Goal: Task Accomplishment & Management: Complete application form

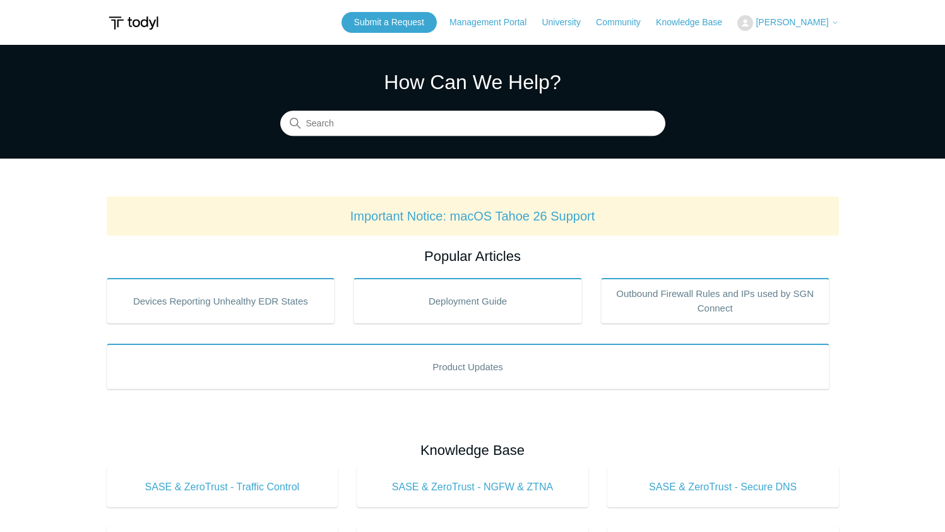
click at [835, 22] on icon at bounding box center [835, 23] width 8 height 8
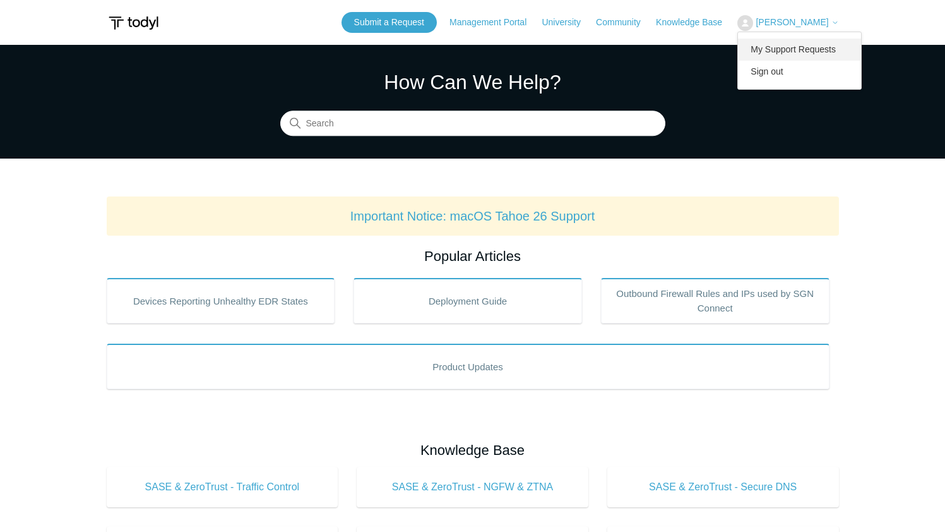
click at [822, 45] on link "My Support Requests" at bounding box center [799, 50] width 123 height 22
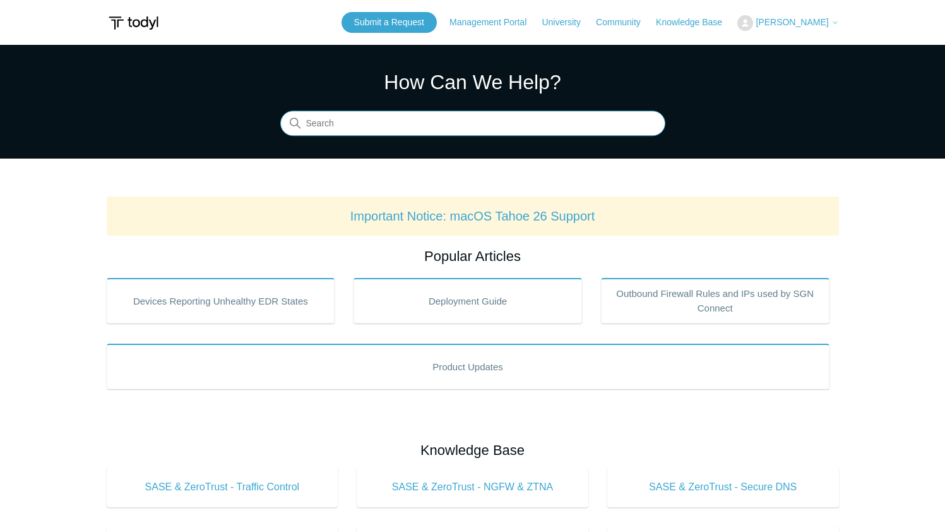
click at [429, 133] on input "Search" at bounding box center [472, 123] width 385 height 25
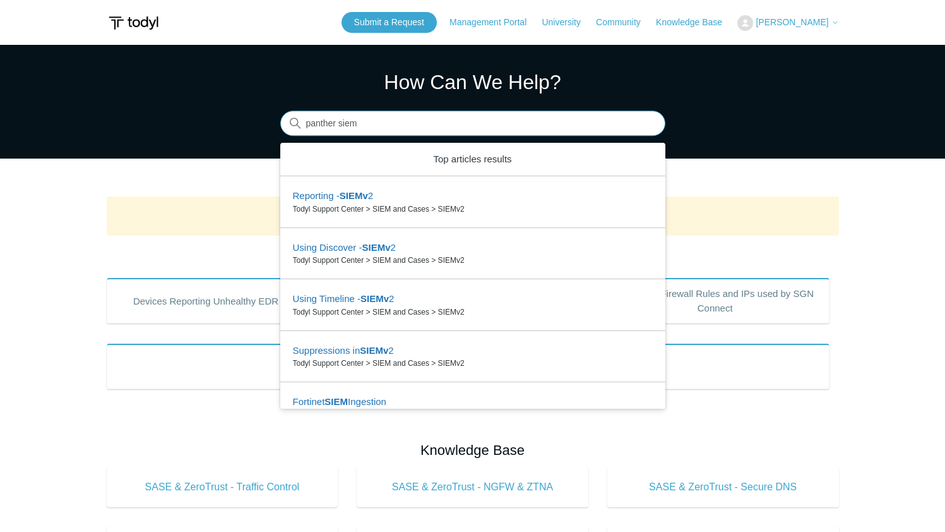
type input "panther siem"
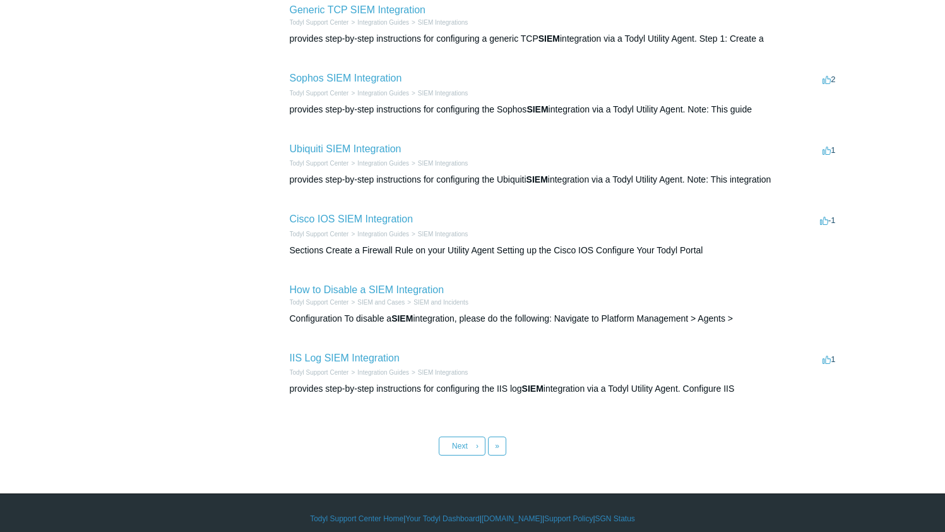
scroll to position [438, 0]
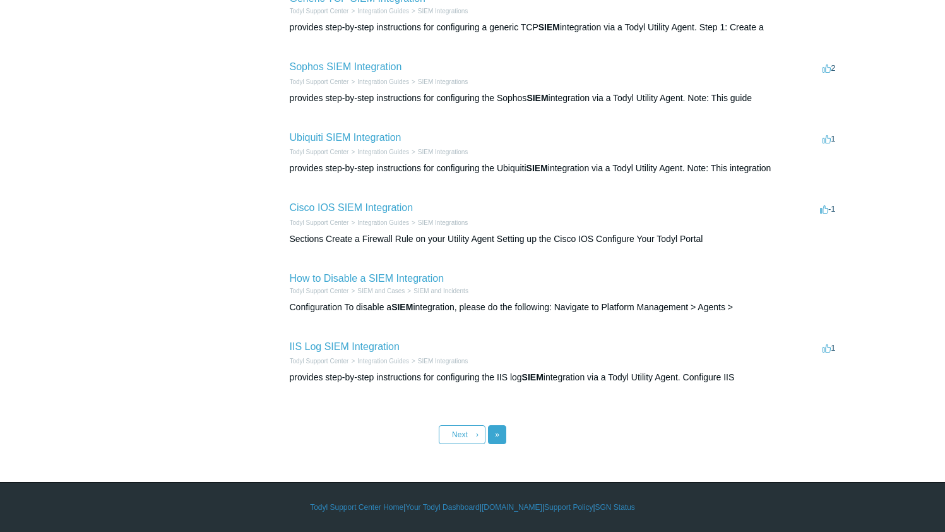
click at [494, 438] on link "Last »" at bounding box center [497, 434] width 18 height 19
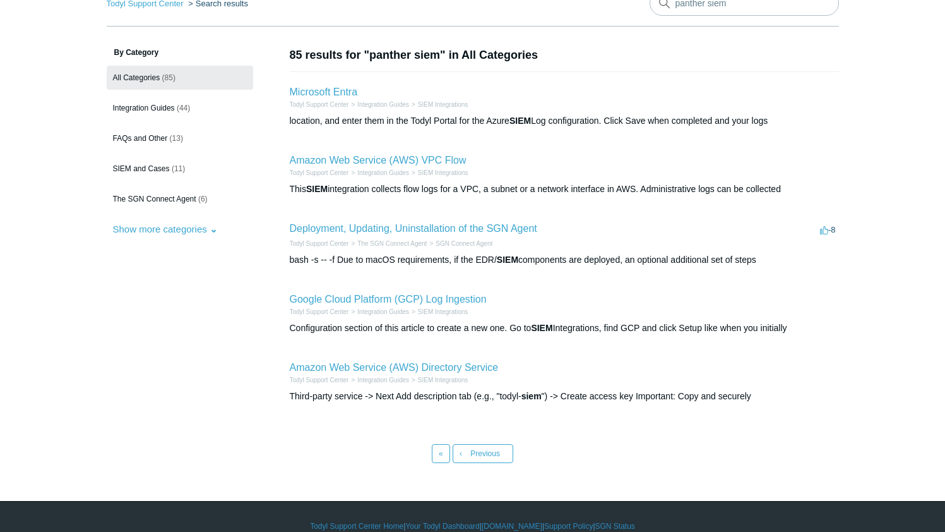
scroll to position [86, 0]
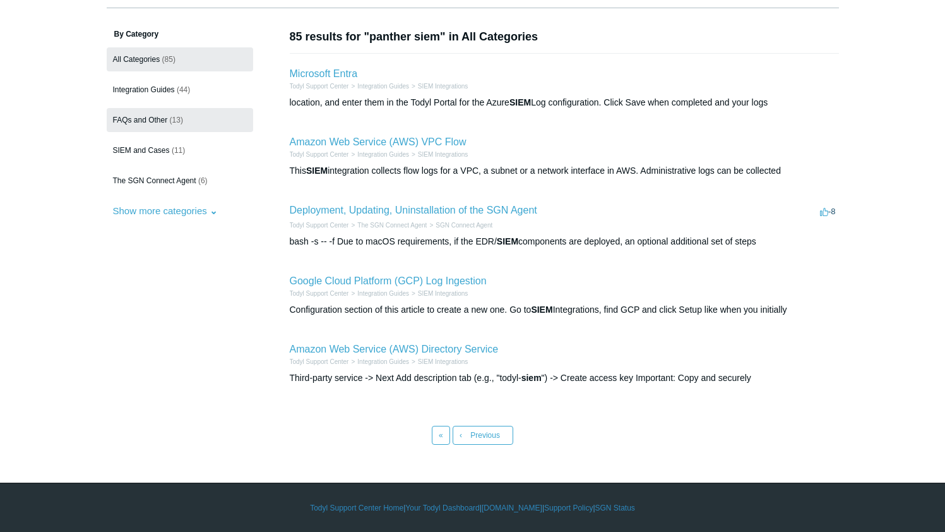
click at [152, 114] on link "FAQs and Other (13)" at bounding box center [180, 120] width 146 height 24
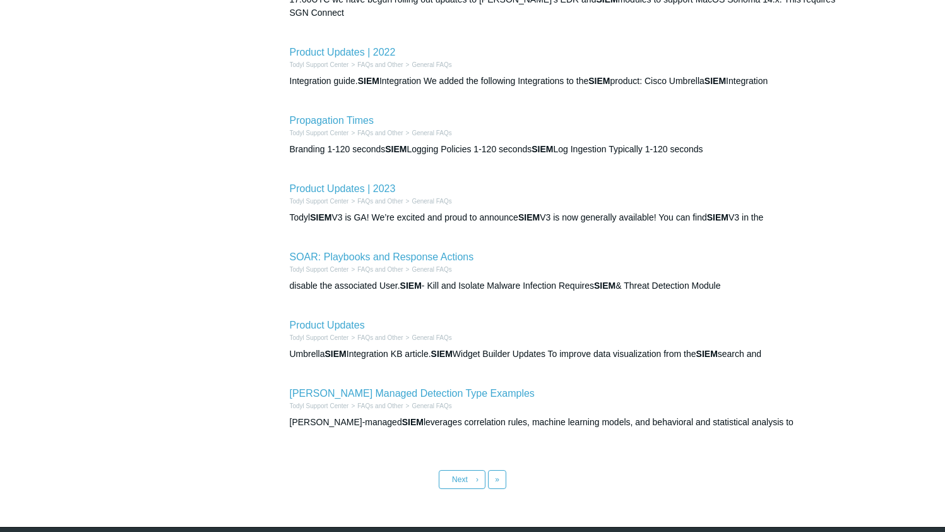
scroll to position [443, 0]
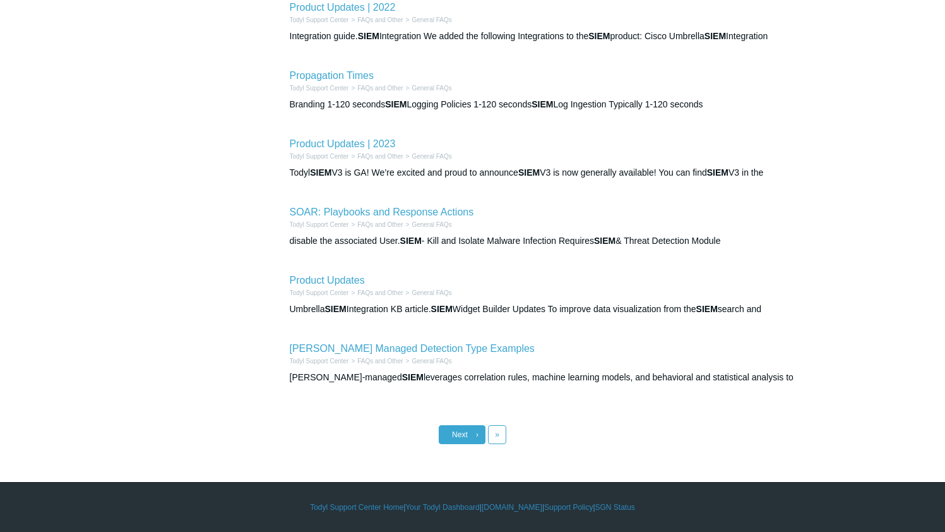
click at [464, 427] on link "Next ›" at bounding box center [462, 434] width 47 height 19
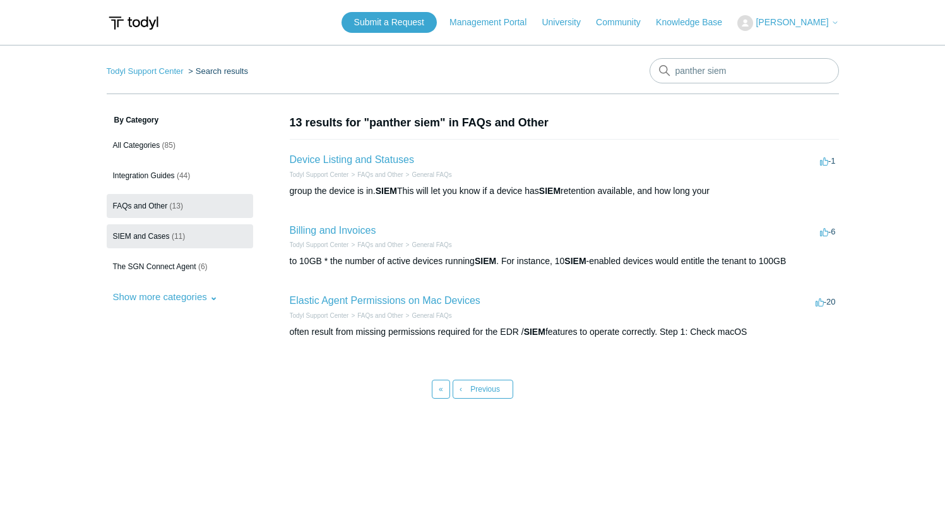
click at [157, 243] on link "SIEM and Cases (11)" at bounding box center [180, 236] width 146 height 24
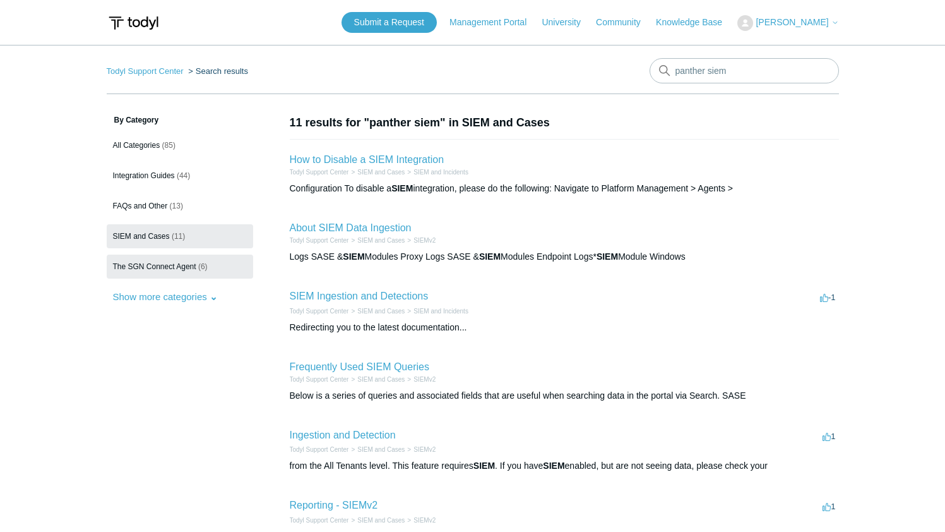
click at [166, 271] on link "The SGN Connect Agent (6)" at bounding box center [180, 266] width 146 height 24
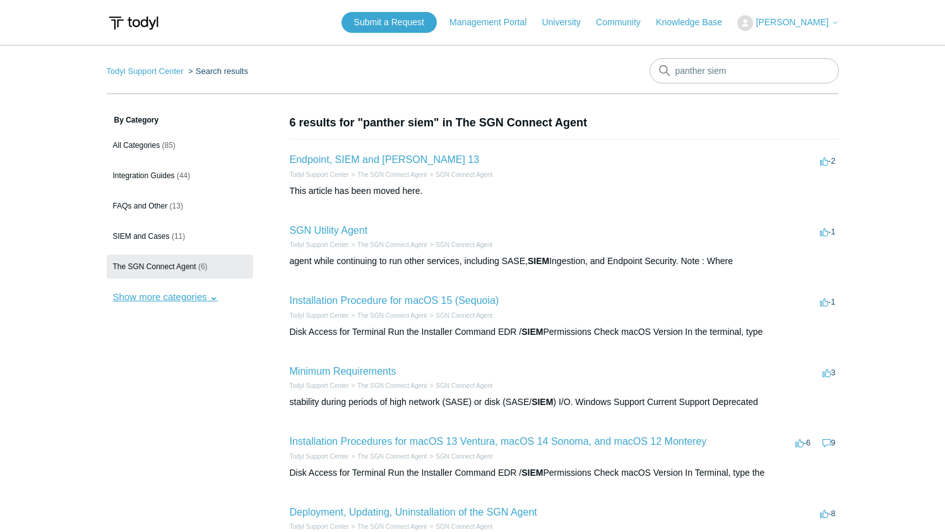
click at [171, 298] on button "Show more categories" at bounding box center [165, 296] width 117 height 23
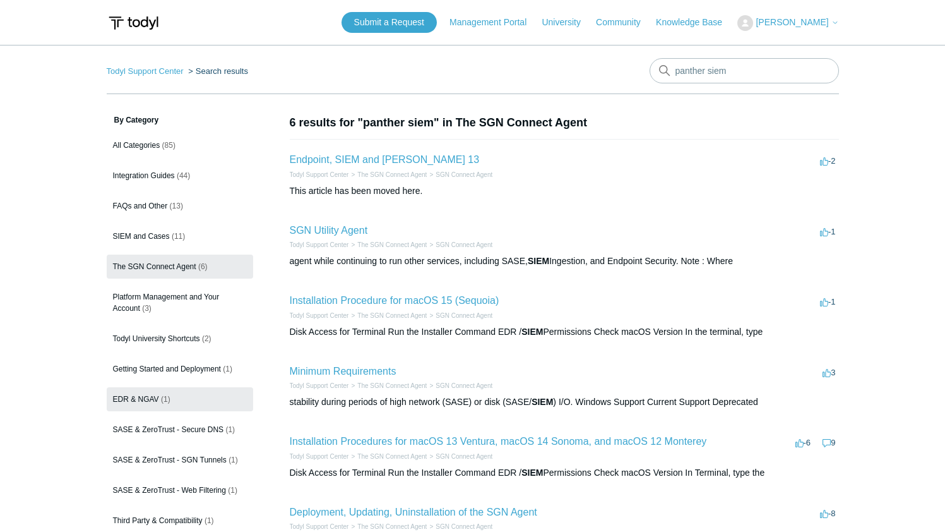
click at [141, 395] on span "EDR & NGAV" at bounding box center [136, 399] width 46 height 9
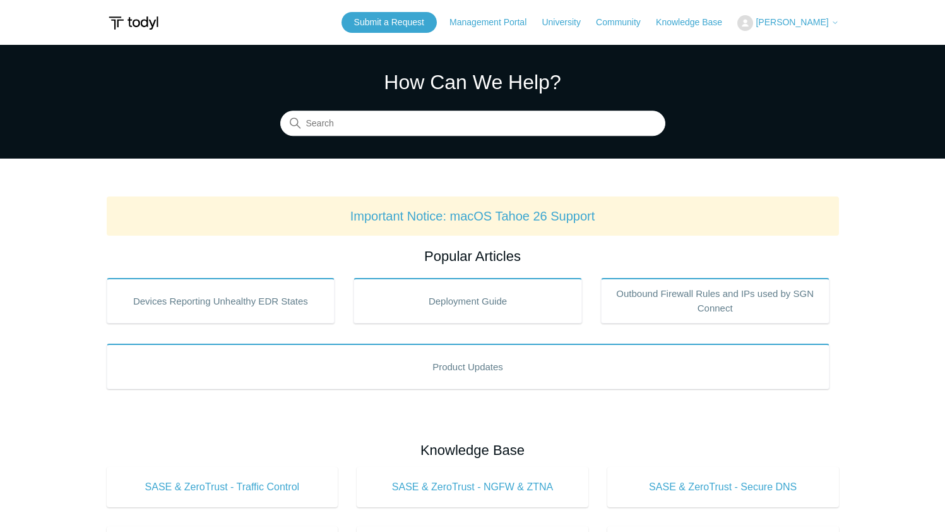
click at [525, 208] on p "Important Notice: macOS Tahoe 26 Support" at bounding box center [473, 215] width 712 height 19
click at [519, 216] on link "Important Notice: macOS Tahoe 26 Support" at bounding box center [472, 216] width 245 height 14
click at [650, 20] on link "Community" at bounding box center [624, 22] width 57 height 13
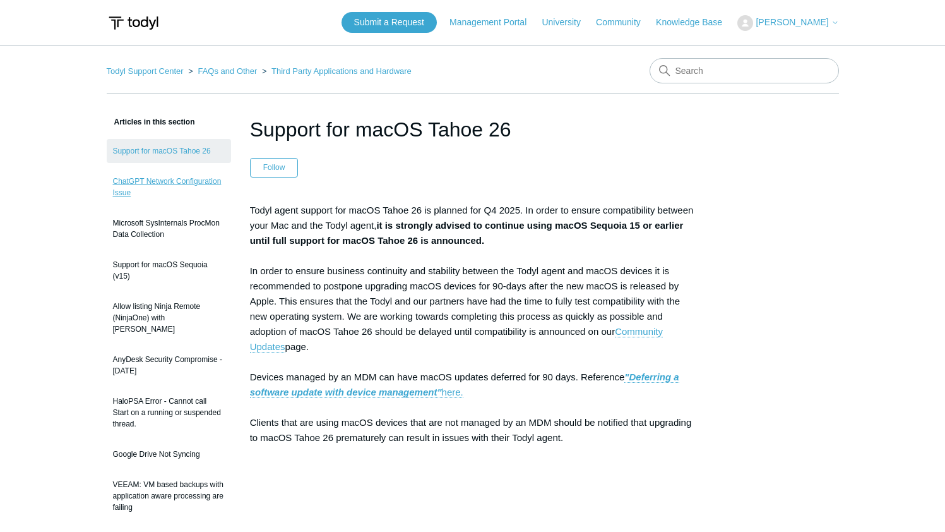
click at [186, 177] on link "ChatGPT Network Configuration Issue" at bounding box center [169, 186] width 124 height 35
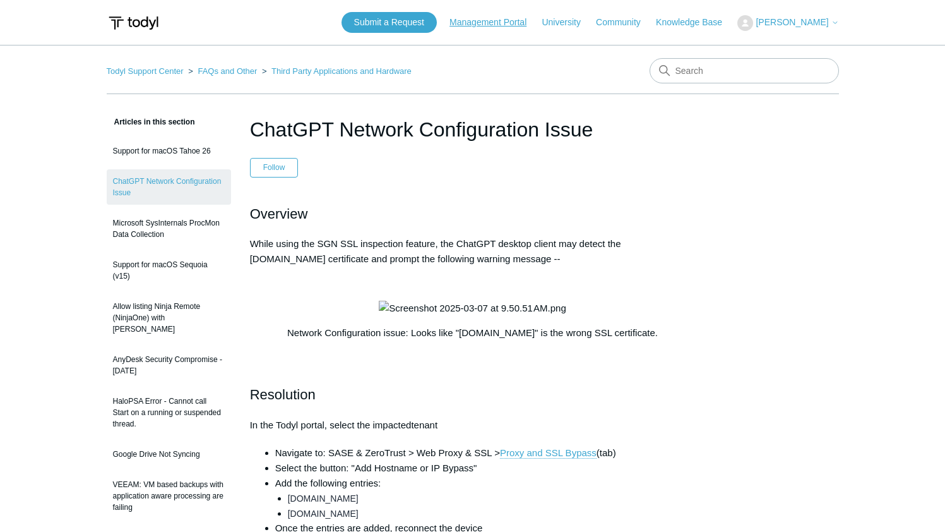
click at [521, 24] on link "Management Portal" at bounding box center [495, 22] width 90 height 13
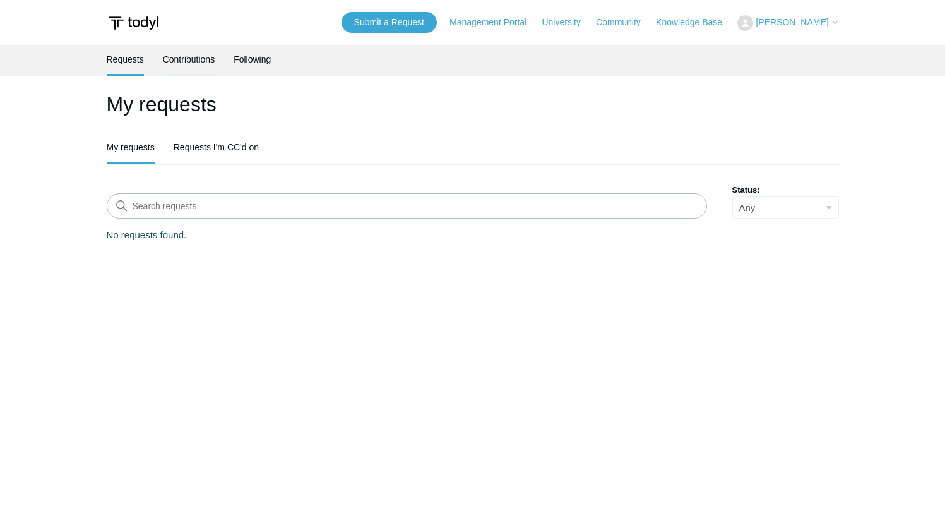
click at [206, 62] on link "Contributions" at bounding box center [189, 58] width 52 height 27
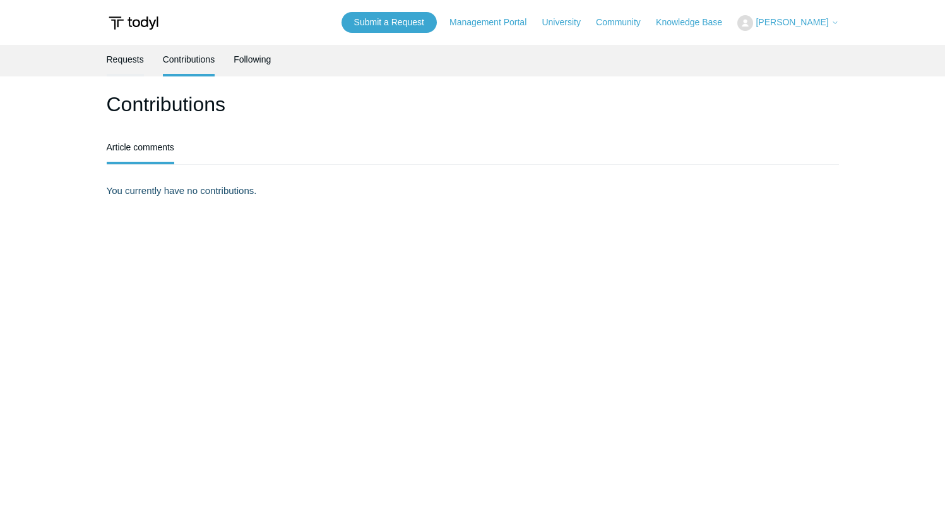
click at [135, 65] on link "Requests" at bounding box center [125, 58] width 37 height 27
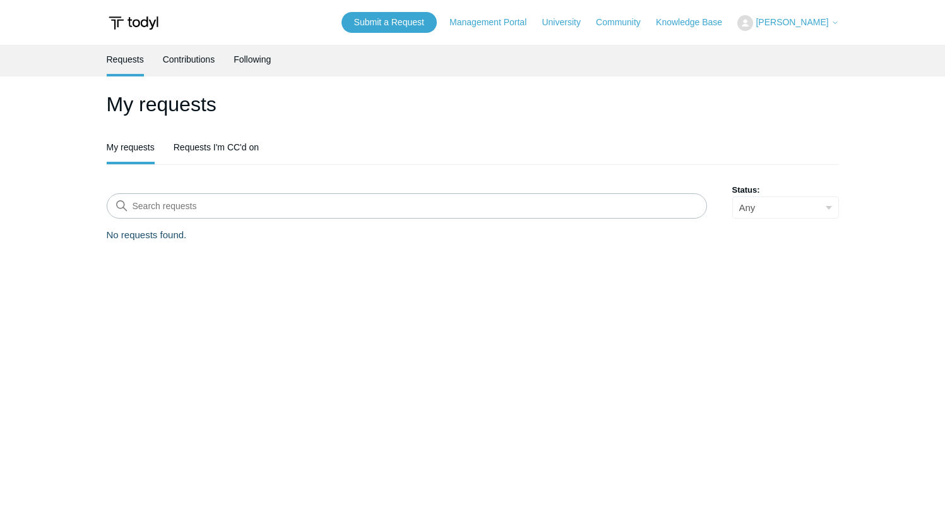
click at [406, 33] on header "Submit a Request Management Portal University Community Knowledge Base [PERSON_…" at bounding box center [473, 22] width 732 height 45
click at [412, 26] on link "Submit a Request" at bounding box center [389, 22] width 95 height 21
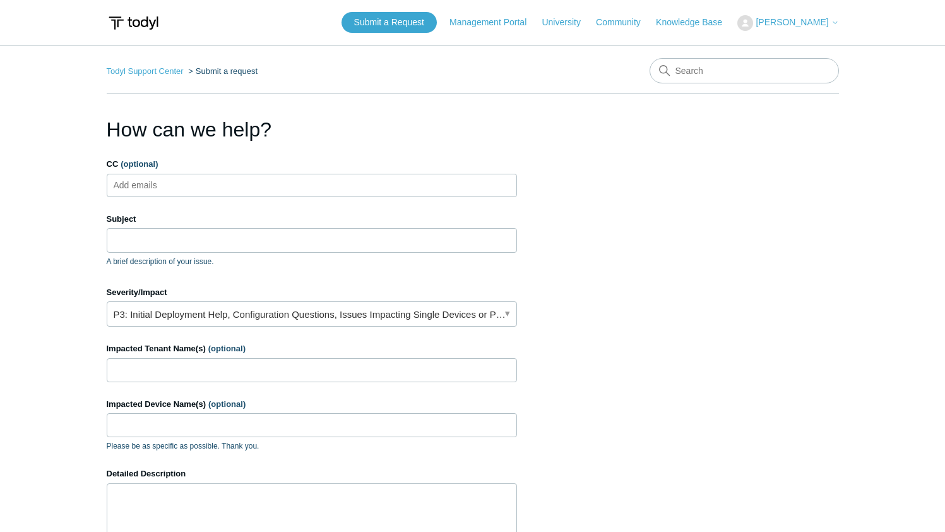
click at [172, 191] on input "CC (optional)" at bounding box center [147, 185] width 76 height 19
click at [157, 241] on input "Subject" at bounding box center [312, 240] width 410 height 24
click at [97, 328] on main "Todyl Support Center Submit a request How can we help? CC (optional) Add emails…" at bounding box center [472, 370] width 945 height 651
click at [517, 307] on section "How can we help? CC (optional) Add emails Subject A brief description of your i…" at bounding box center [473, 404] width 732 height 581
click at [514, 307] on link "P3: Initial Deployment Help, Configuration Questions, Issues Impacting Single D…" at bounding box center [312, 313] width 410 height 25
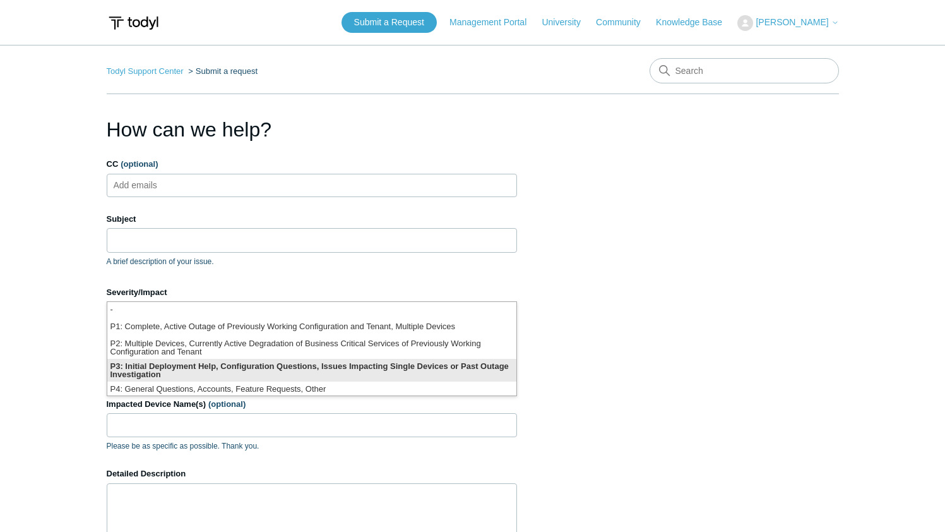
scroll to position [3, 0]
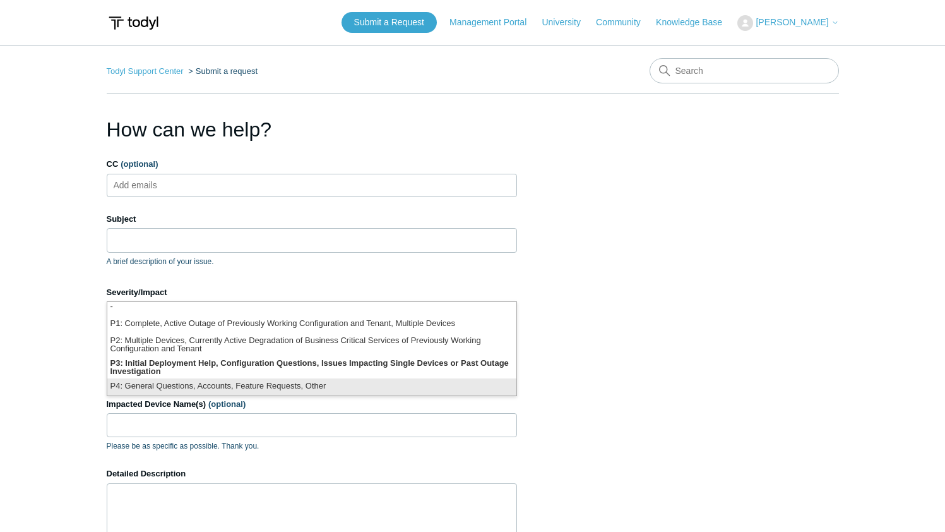
click at [283, 388] on li "P4: General Questions, Accounts, Feature Requests, Other" at bounding box center [311, 386] width 409 height 17
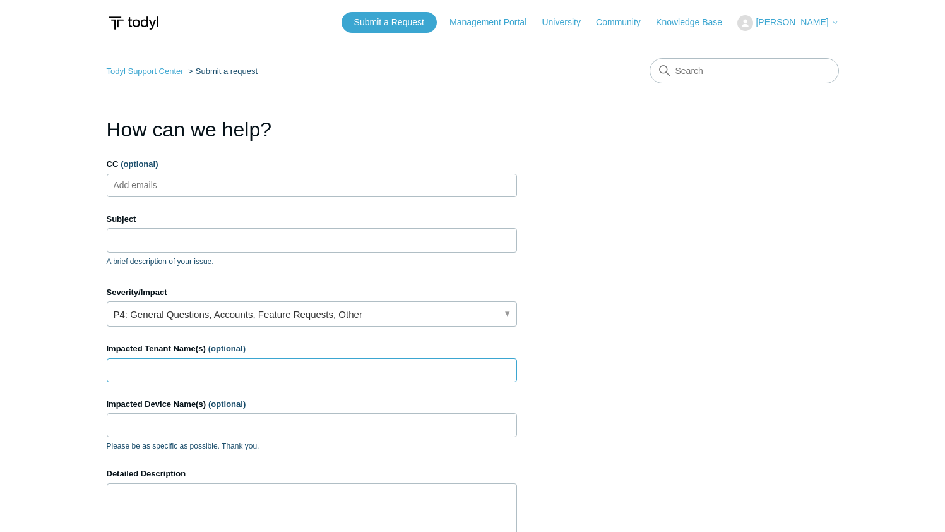
click at [241, 369] on input "Impacted Tenant Name(s) (optional)" at bounding box center [312, 370] width 410 height 24
click at [197, 188] on ul "Add emails" at bounding box center [312, 185] width 410 height 23
click at [191, 237] on input "Subject" at bounding box center [312, 240] width 410 height 24
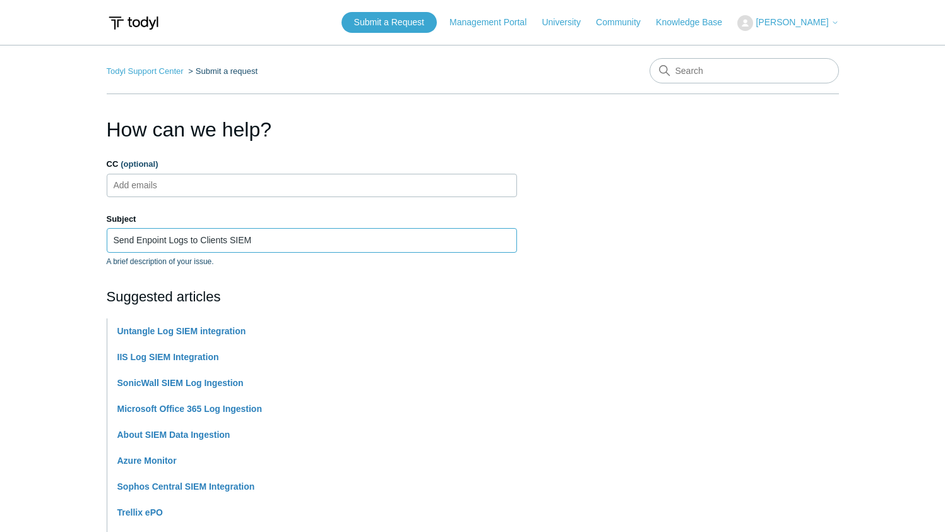
drag, startPoint x: 269, startPoint y: 237, endPoint x: 142, endPoint y: 224, distance: 127.6
click at [142, 224] on div "Subject Send Enpoint Logs to Clients SIEM A brief description of your issue." at bounding box center [312, 240] width 410 height 54
click at [151, 234] on input "Send Enpoint Logs to Clients SIEM" at bounding box center [312, 240] width 410 height 24
click at [147, 241] on input "Send Enpoint Logs to Clients SIEM" at bounding box center [312, 240] width 410 height 24
type input "Send Endpoint Logs to Clients SIEM"
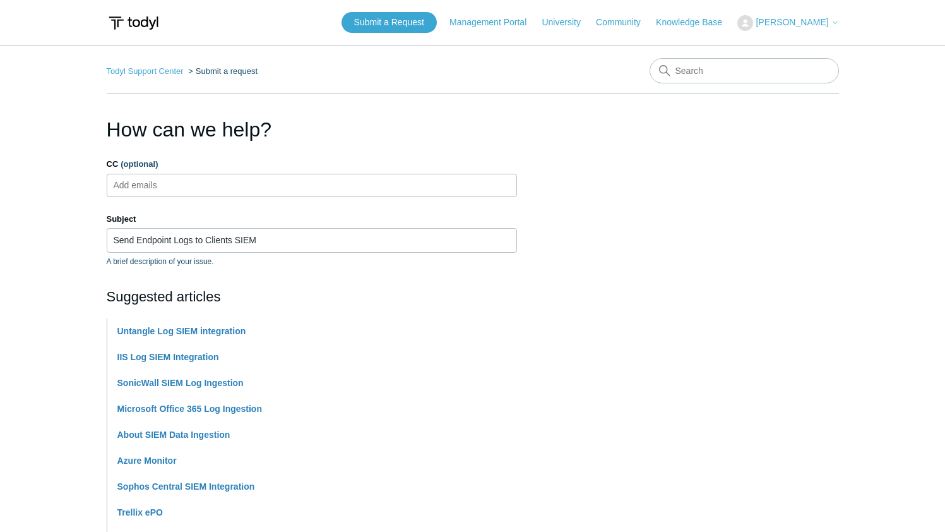
click at [214, 169] on label "CC (optional)" at bounding box center [312, 164] width 410 height 13
click at [184, 176] on input "CC (optional)" at bounding box center [147, 185] width 76 height 19
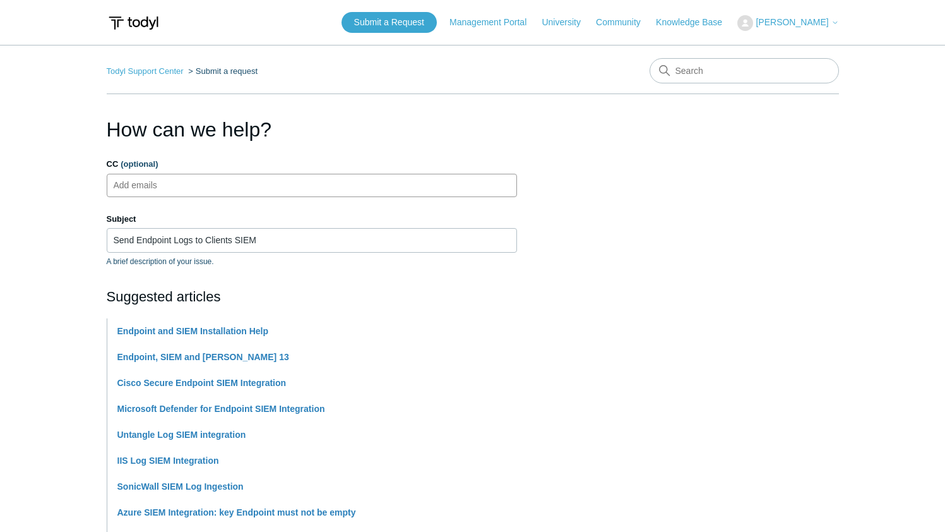
click at [205, 185] on ul "Add emails" at bounding box center [312, 185] width 410 height 23
click at [262, 193] on ul "Add emails" at bounding box center [312, 185] width 410 height 23
click at [280, 254] on div "Subject Send Endpoint Logs to Clients SIEM A brief description of your issue." at bounding box center [312, 240] width 410 height 54
click at [289, 241] on input "Send Endpoint Logs to Clients SIEM" at bounding box center [312, 240] width 410 height 24
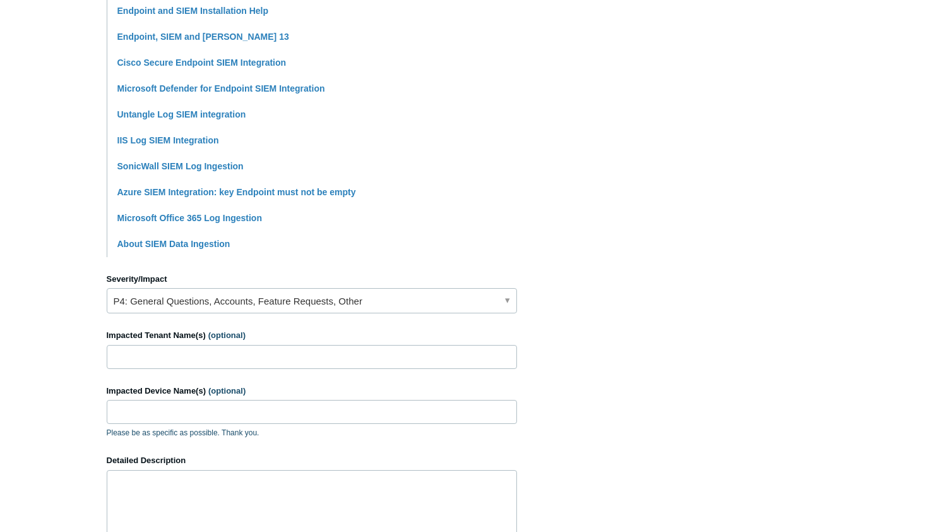
scroll to position [326, 0]
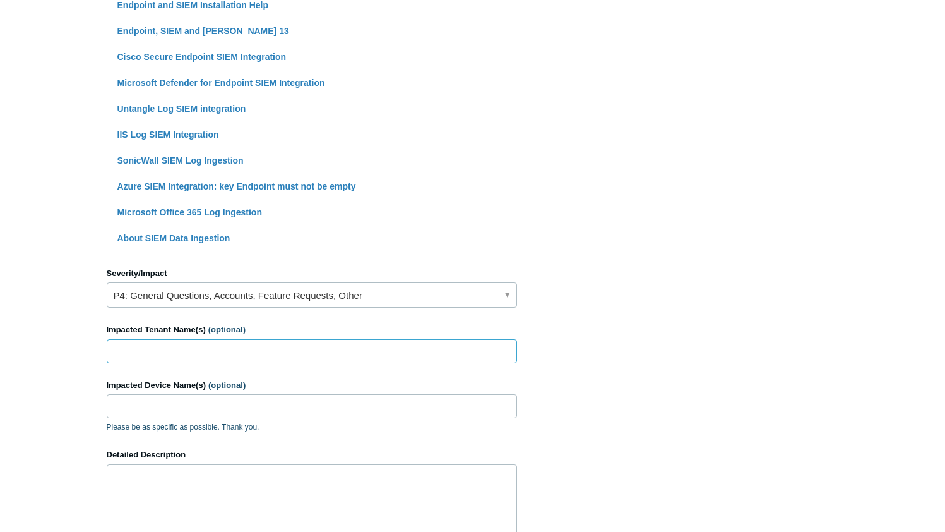
click at [277, 355] on input "Impacted Tenant Name(s) (optional)" at bounding box center [312, 351] width 410 height 24
type input "kargo"
click at [376, 410] on input "Impacted Device Name(s) (optional)" at bounding box center [312, 406] width 410 height 24
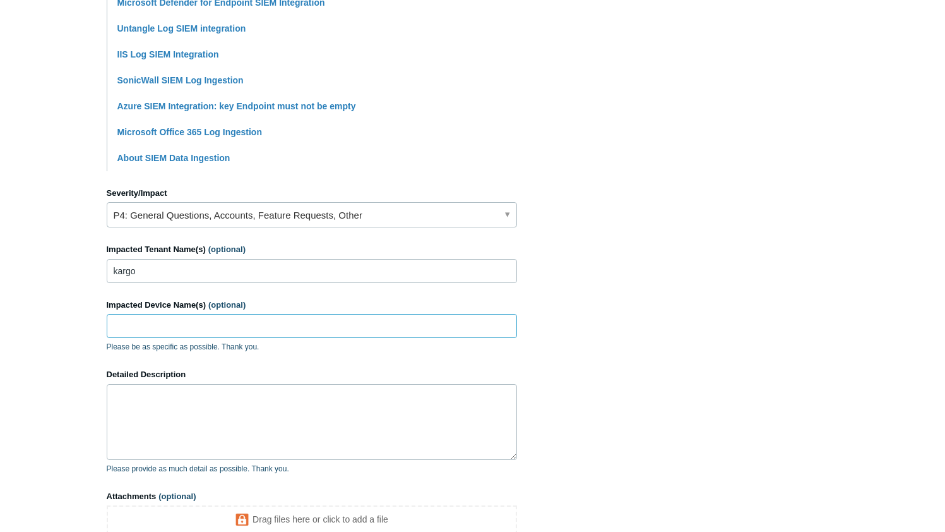
scroll to position [549, 0]
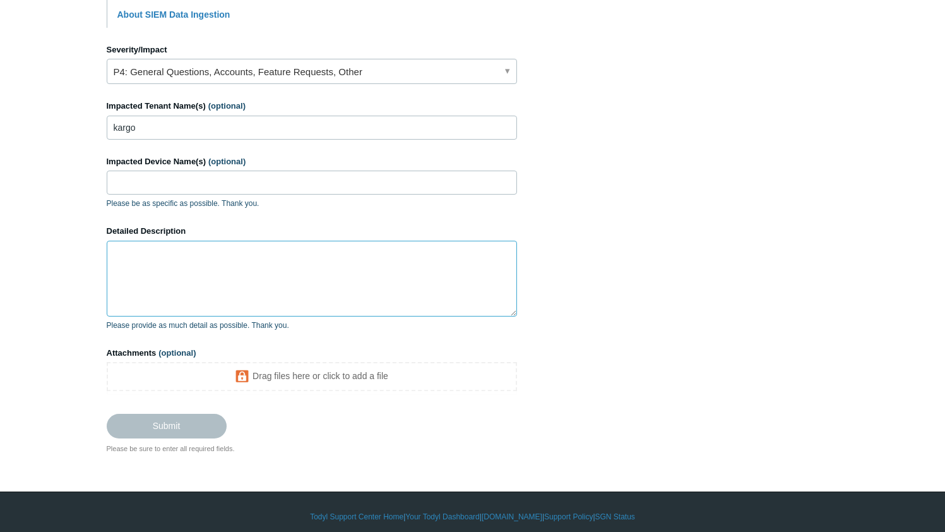
click at [248, 299] on textarea "Detailed Description" at bounding box center [312, 279] width 410 height 76
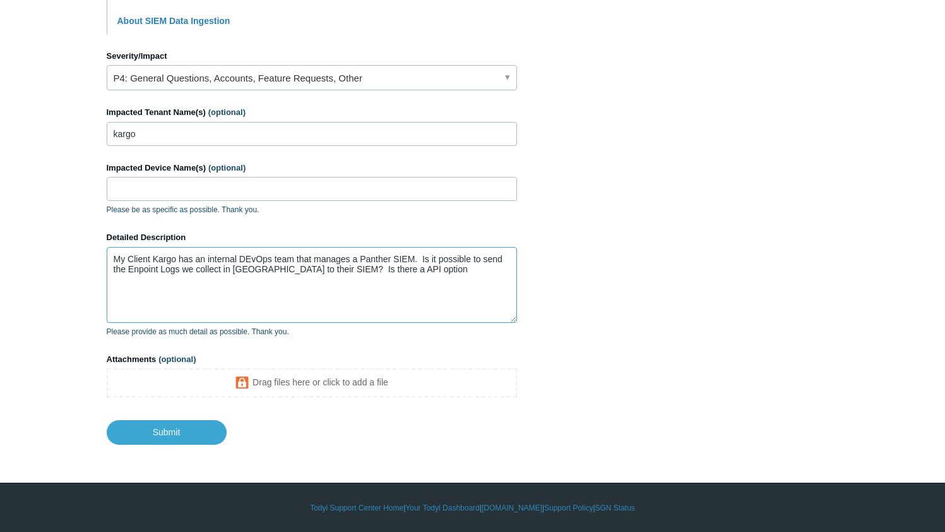
click at [246, 269] on textarea "My Client Kargo has an internal DEvOps team that manages a Panther SIEM. Is it …" at bounding box center [312, 285] width 410 height 76
click at [141, 270] on textarea "My Client Kargo has an internal DEvOps team that manages a Panther SIEM. Is it …" at bounding box center [312, 285] width 410 height 76
click at [138, 272] on textarea "My Client Kargo has an internal DEvOps team that manages a Panther SIEM. Is it …" at bounding box center [312, 285] width 410 height 76
click at [437, 273] on textarea "My Client Kargo has an internal DEvOps team that manages a Panther SIEM. Is it …" at bounding box center [312, 285] width 410 height 76
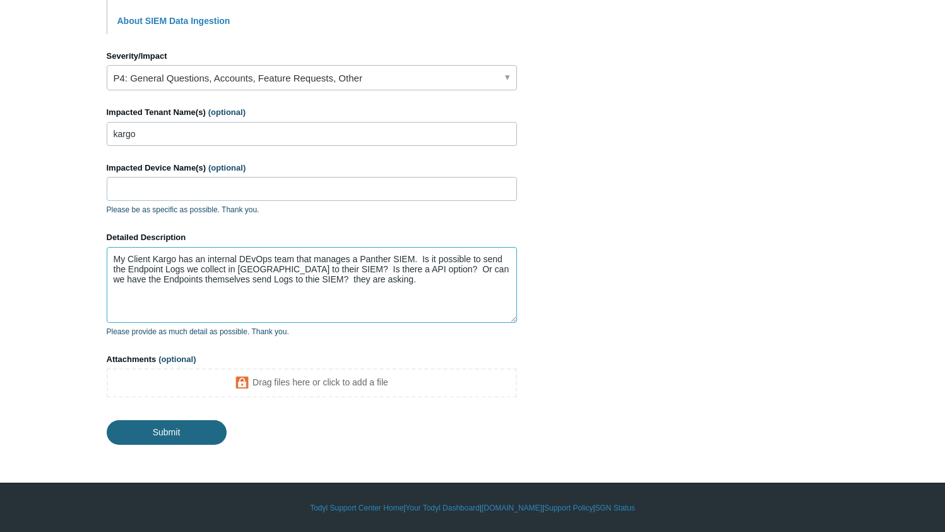
type textarea "My Client Kargo has an internal DEvOps team that manages a Panther SIEM. Is it …"
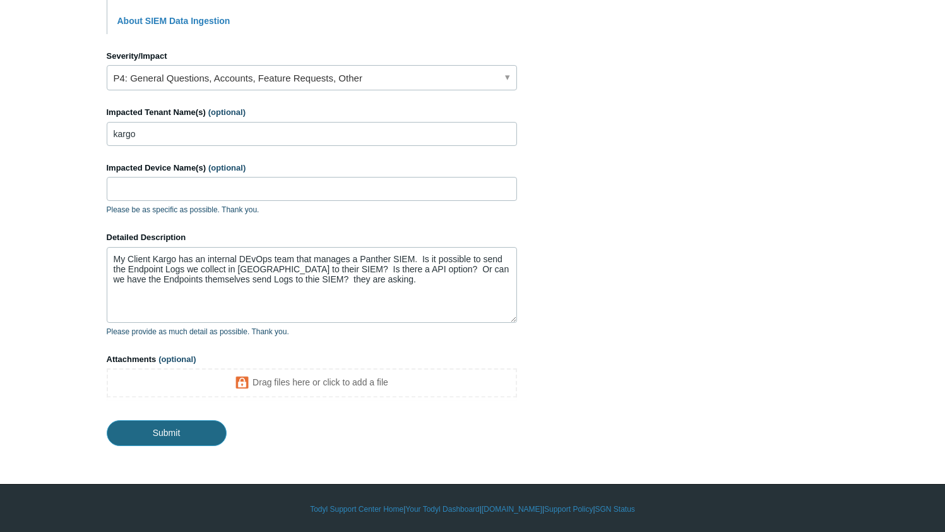
click at [177, 432] on input "Submit" at bounding box center [167, 432] width 120 height 25
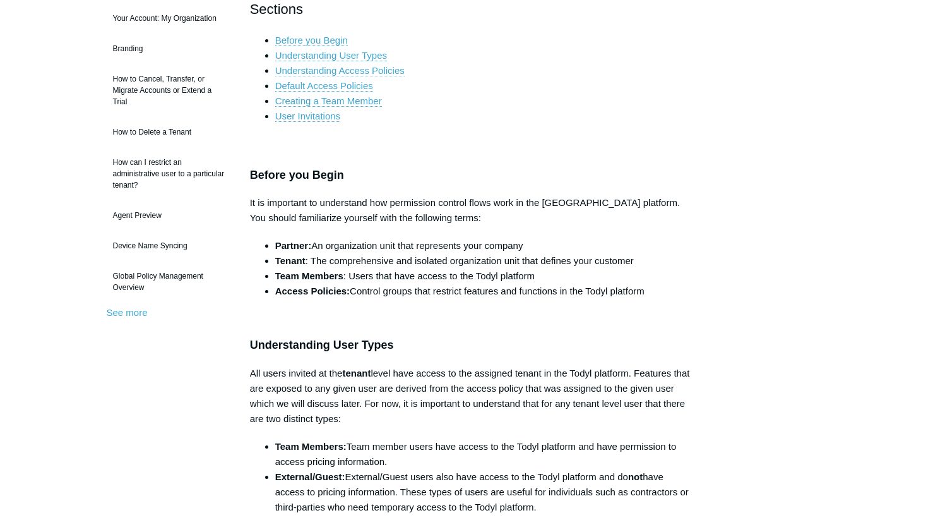
scroll to position [249, 0]
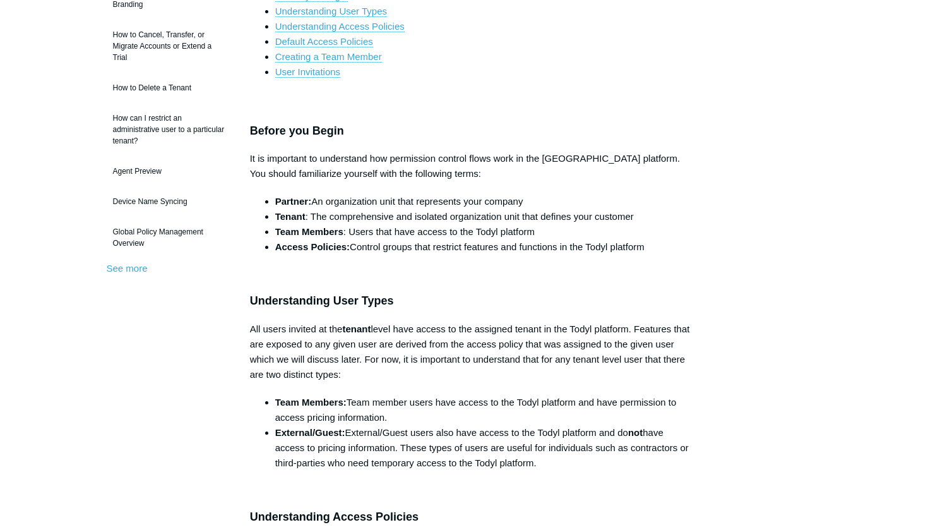
click at [648, 278] on p at bounding box center [473, 274] width 446 height 15
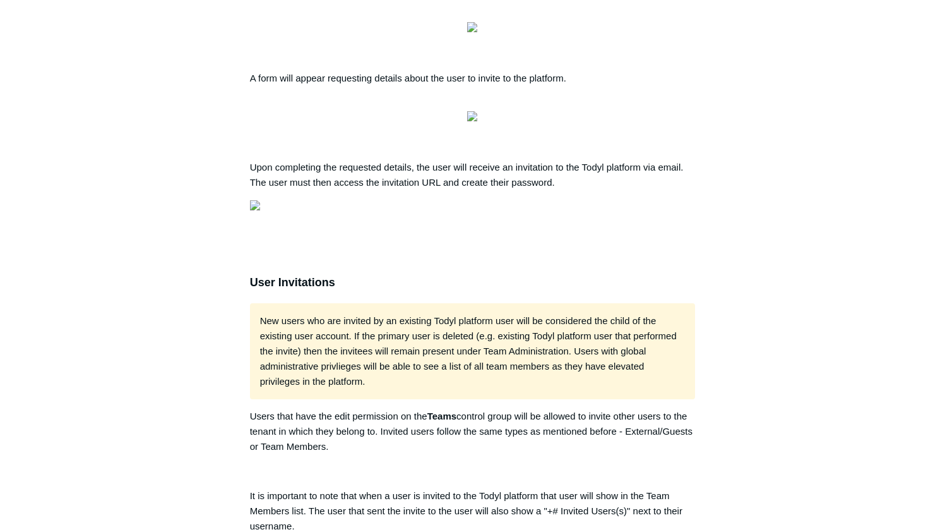
scroll to position [2647, 0]
